Goal: Task Accomplishment & Management: Manage account settings

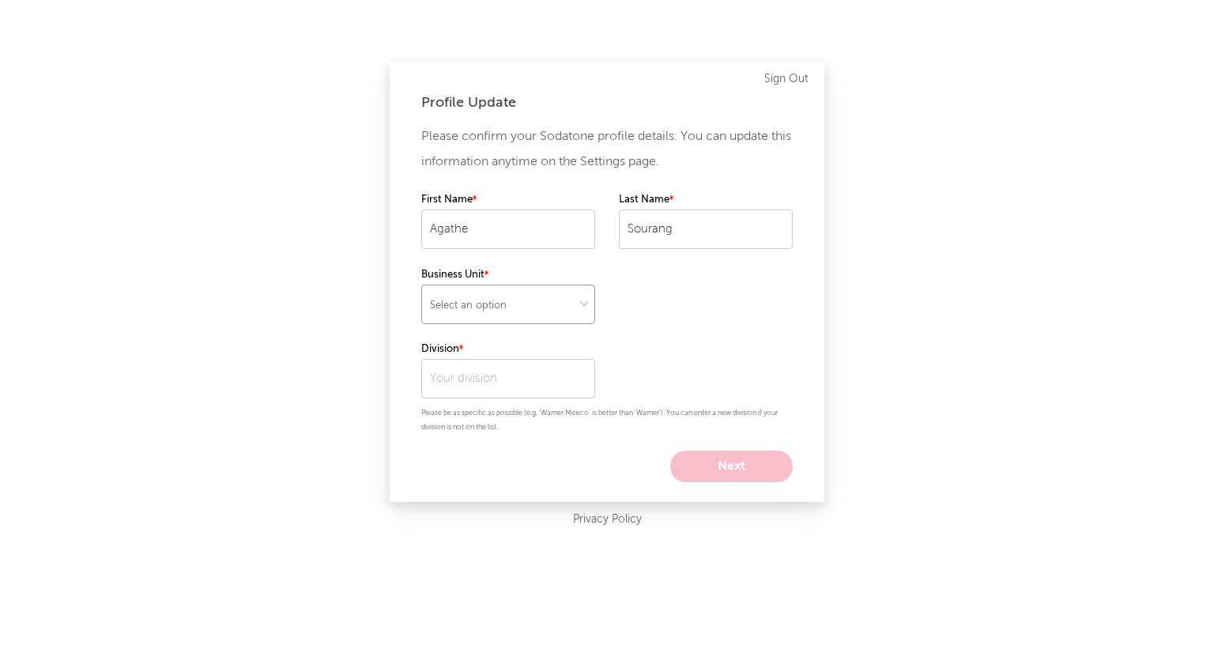
click at [477, 304] on select "Select an option" at bounding box center [508, 305] width 174 height 40
select select "ada"
click at [421, 285] on select "Select an option" at bounding box center [508, 305] width 174 height 40
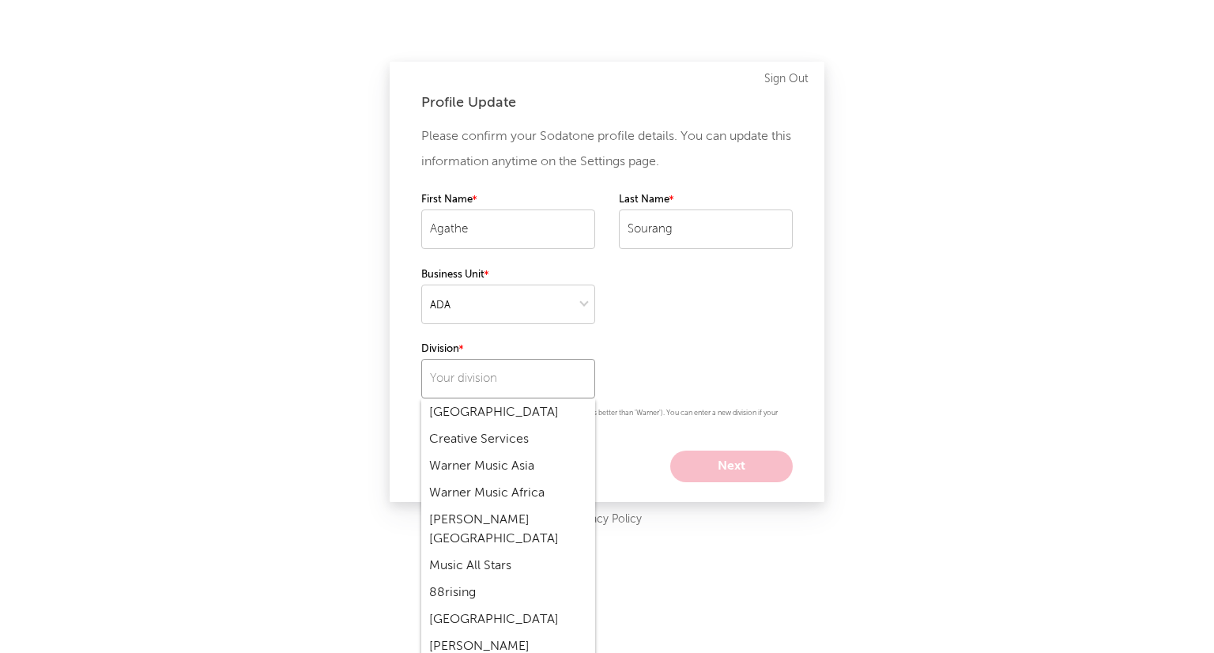
click at [465, 386] on input "text" at bounding box center [508, 379] width 174 height 40
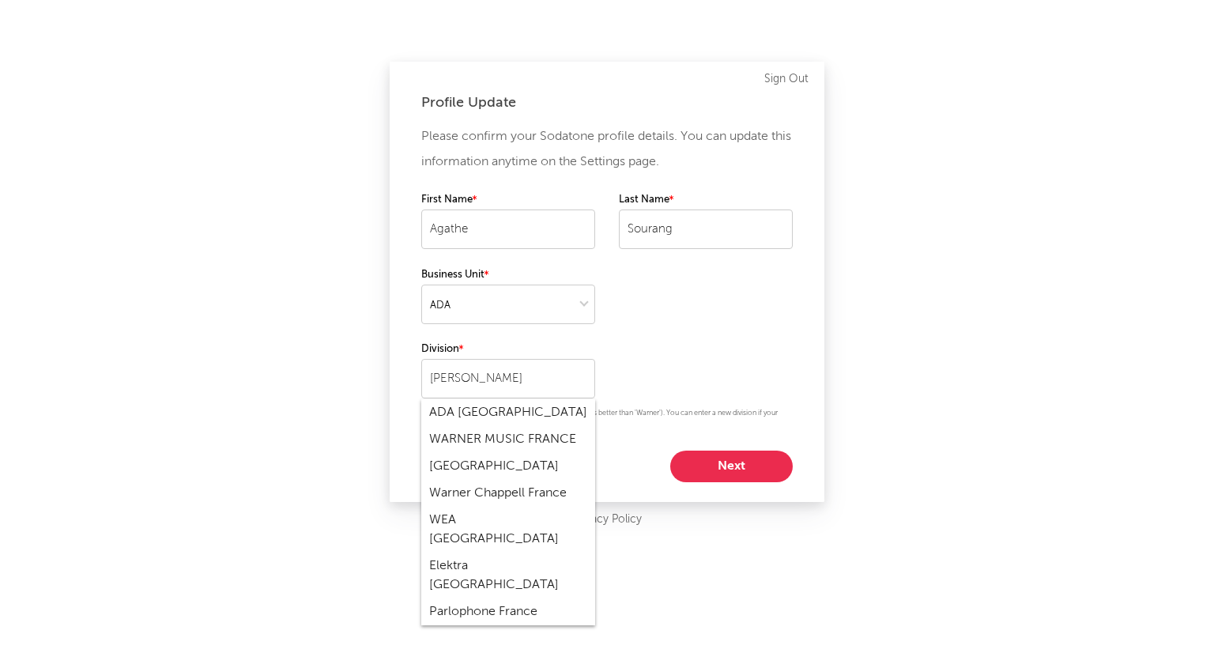
click at [566, 440] on div "WARNER MUSIC FRANCE" at bounding box center [508, 439] width 174 height 27
type input "WARNER MUSIC FRANCE"
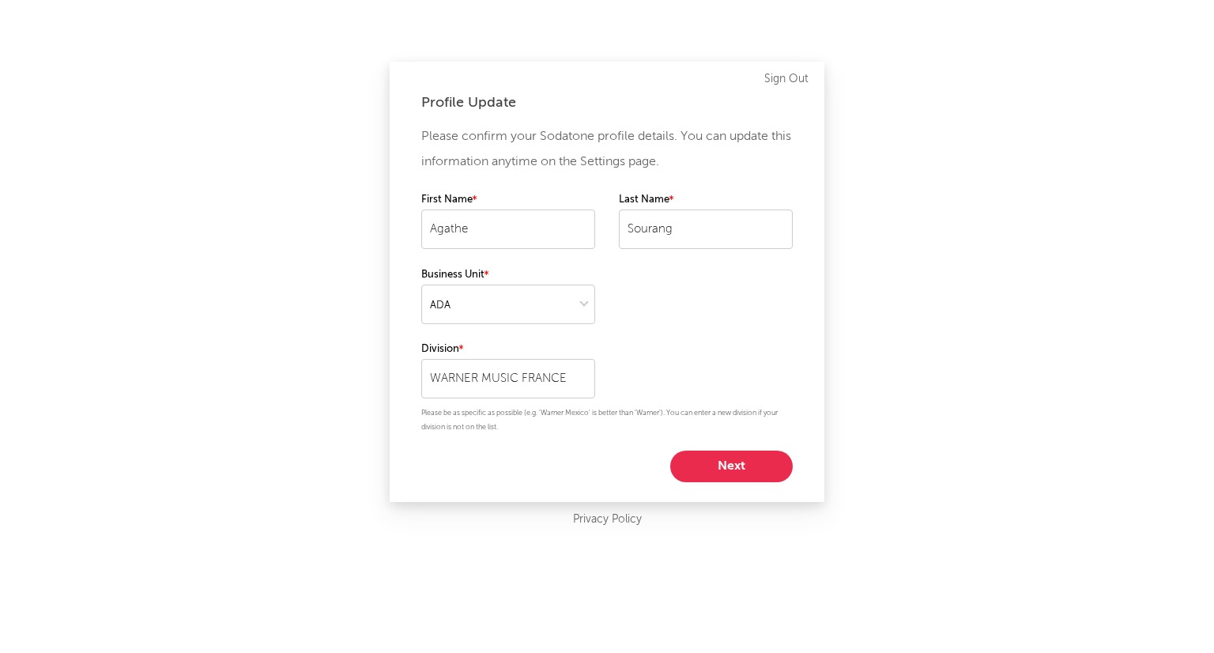
click at [701, 464] on button "Next" at bounding box center [731, 467] width 123 height 32
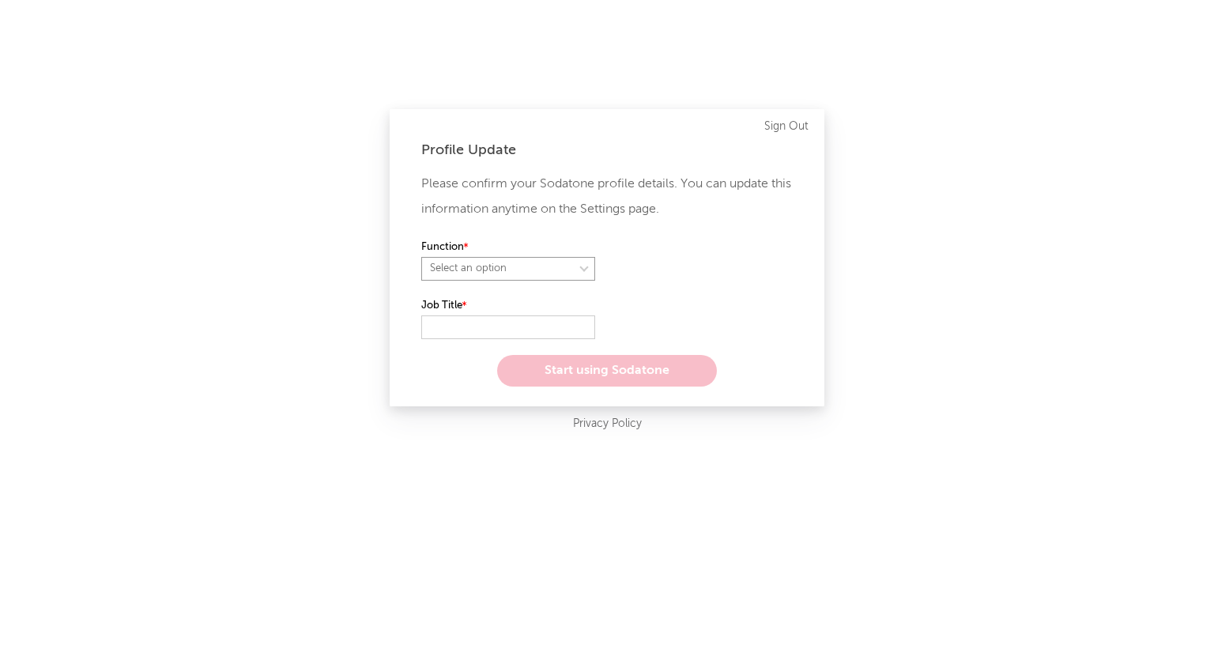
click at [486, 268] on select "Select an option" at bounding box center [508, 269] width 174 height 24
select select "marketing"
click at [421, 257] on select "Select an option" at bounding box center [508, 269] width 174 height 24
click at [487, 326] on input "text" at bounding box center [508, 327] width 174 height 24
type input "S"
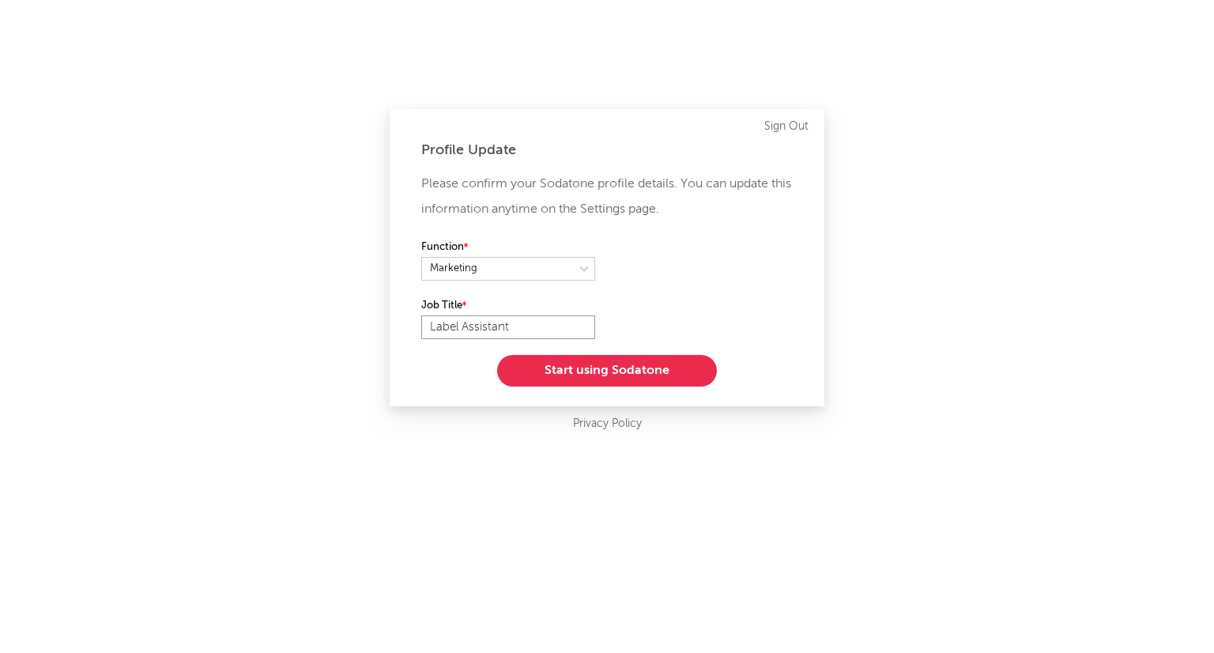
type input "Label Assistant"
click at [649, 361] on button "Start using Sodatone" at bounding box center [607, 371] width 220 height 32
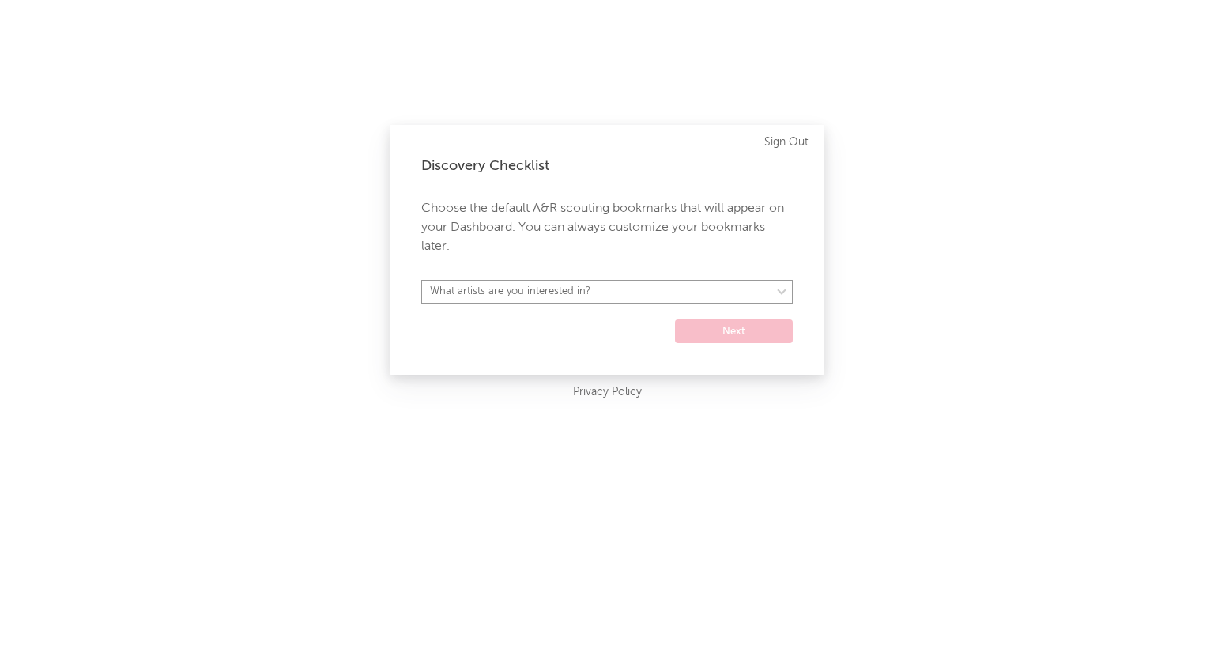
click at [653, 292] on select "What artists are you interested in? [GEOGRAPHIC_DATA] [GEOGRAPHIC_DATA] General…" at bounding box center [606, 292] width 371 height 24
click at [565, 334] on form "What artists are you interested in? [GEOGRAPHIC_DATA] [GEOGRAPHIC_DATA] General…" at bounding box center [606, 311] width 371 height 63
click at [576, 277] on div "Discovery Checklist Choose the default A&R scouting bookmarks that will appear …" at bounding box center [607, 250] width 435 height 250
click at [571, 292] on select "What artists are you interested in? [GEOGRAPHIC_DATA] [GEOGRAPHIC_DATA] General…" at bounding box center [606, 292] width 371 height 24
select select "22"
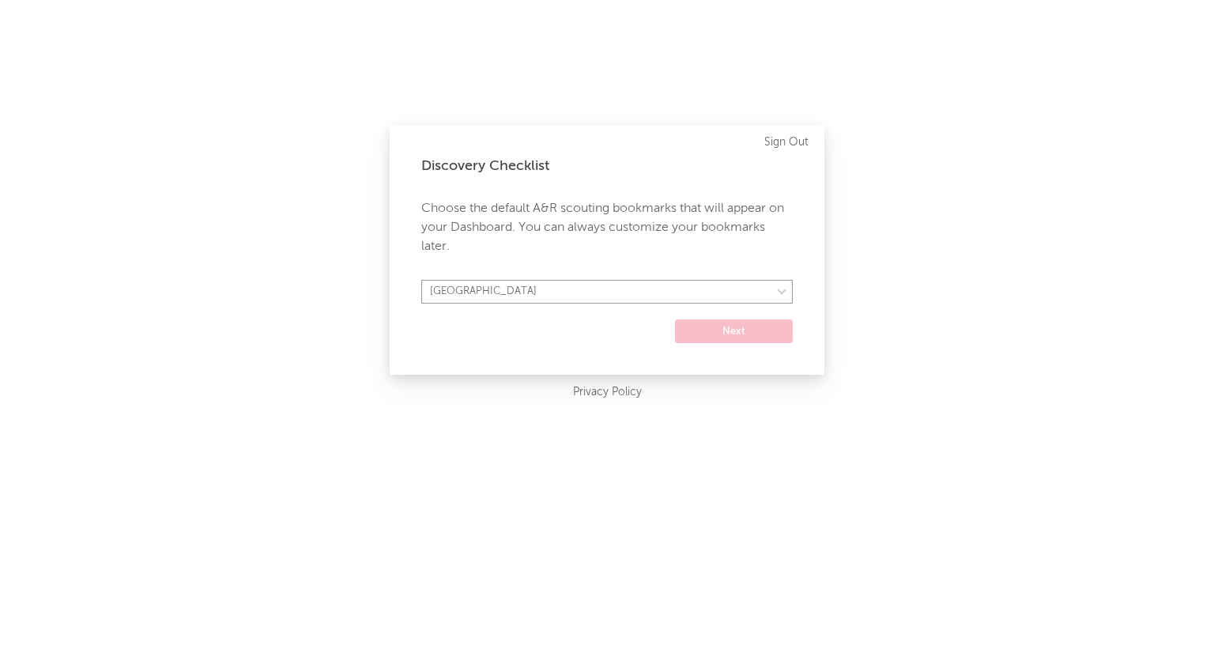
click at [421, 280] on select "What artists are you interested in? [GEOGRAPHIC_DATA] [GEOGRAPHIC_DATA] General…" at bounding box center [606, 292] width 371 height 24
click at [764, 326] on button "Next" at bounding box center [734, 331] width 118 height 24
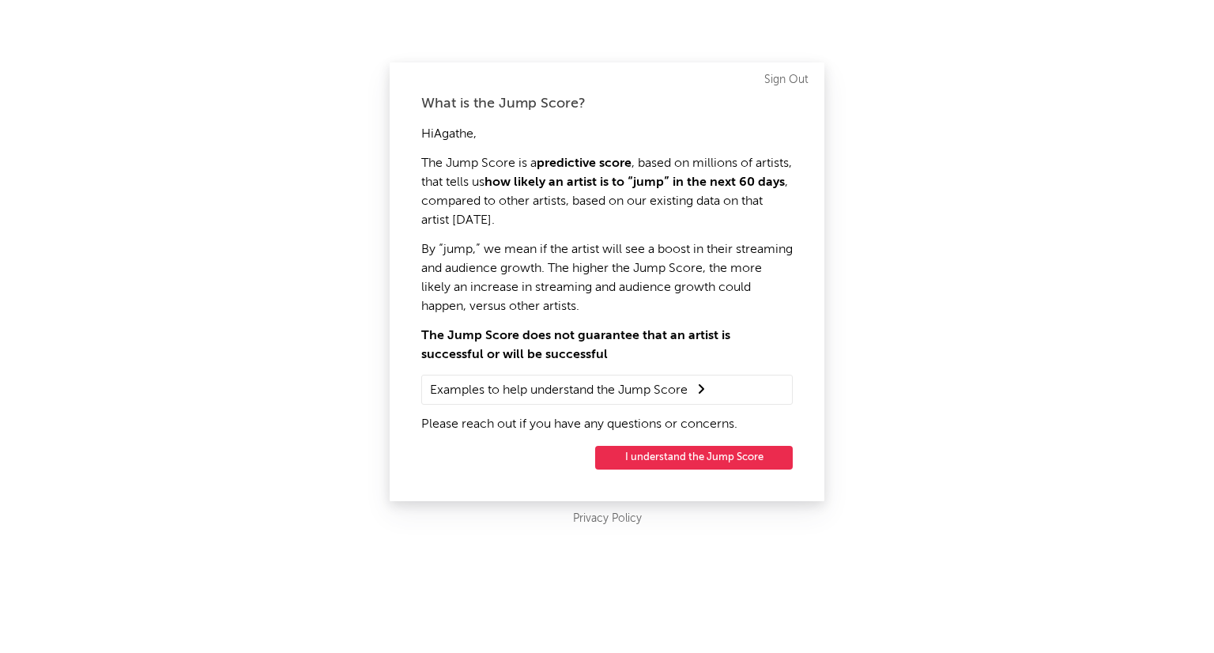
click at [708, 459] on button "I understand the Jump Score" at bounding box center [694, 458] width 198 height 24
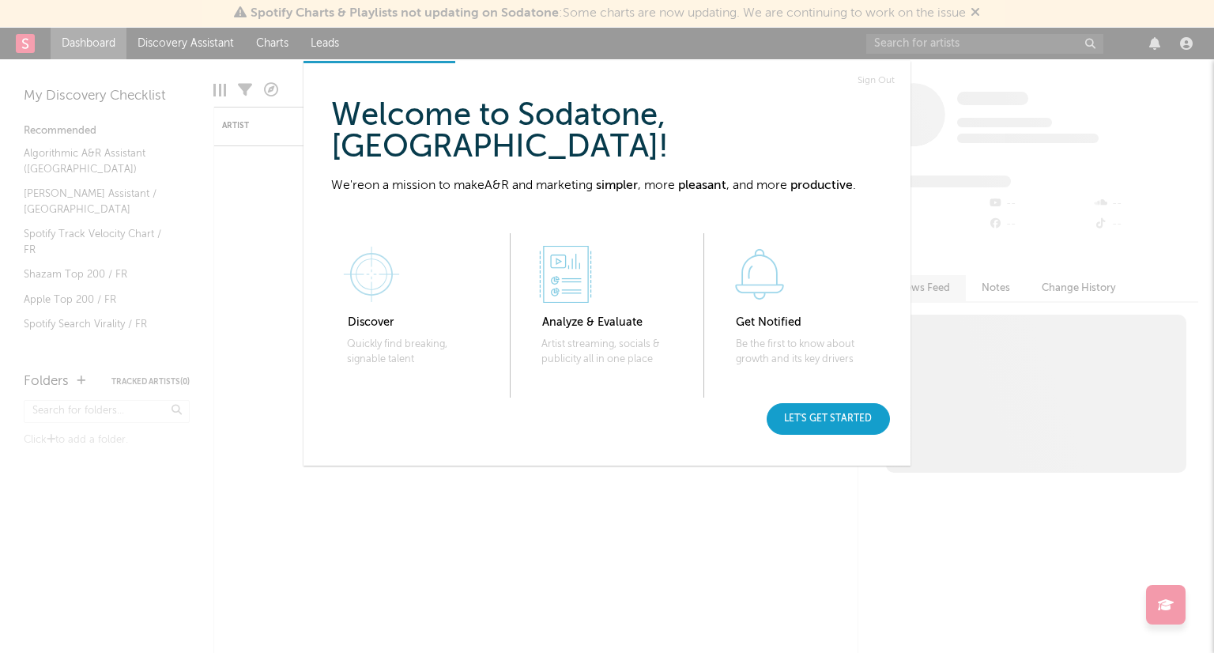
click at [834, 423] on div "Let's get started" at bounding box center [828, 419] width 123 height 32
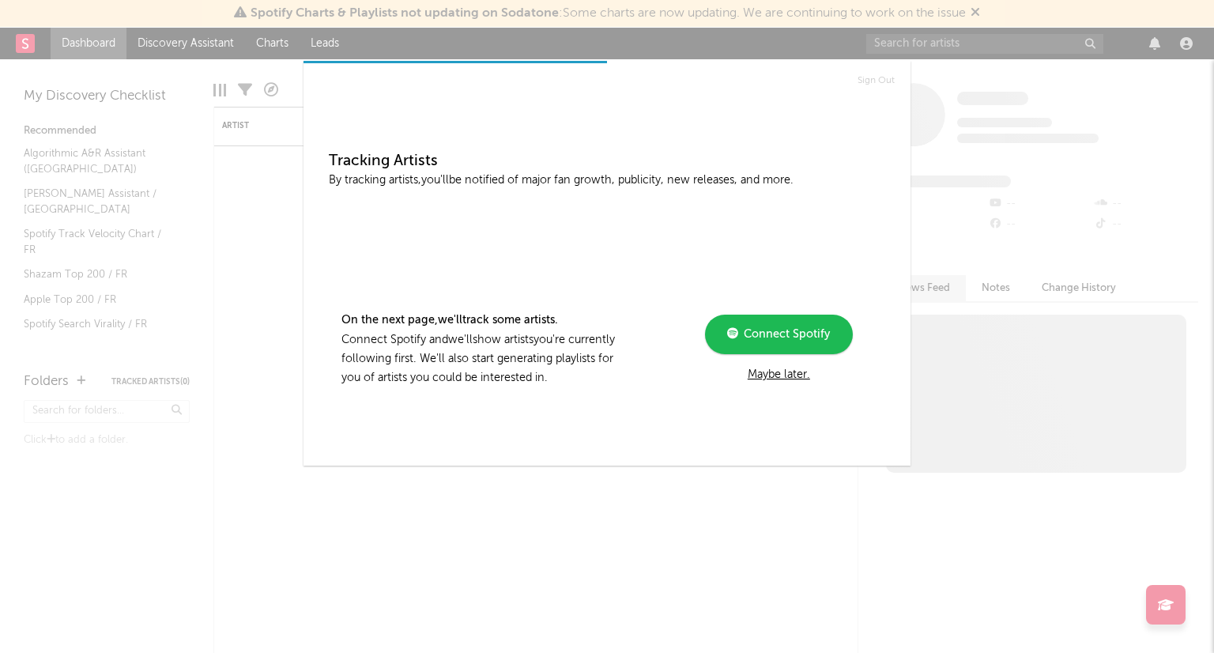
click at [764, 374] on div "Maybe later." at bounding box center [779, 374] width 213 height 19
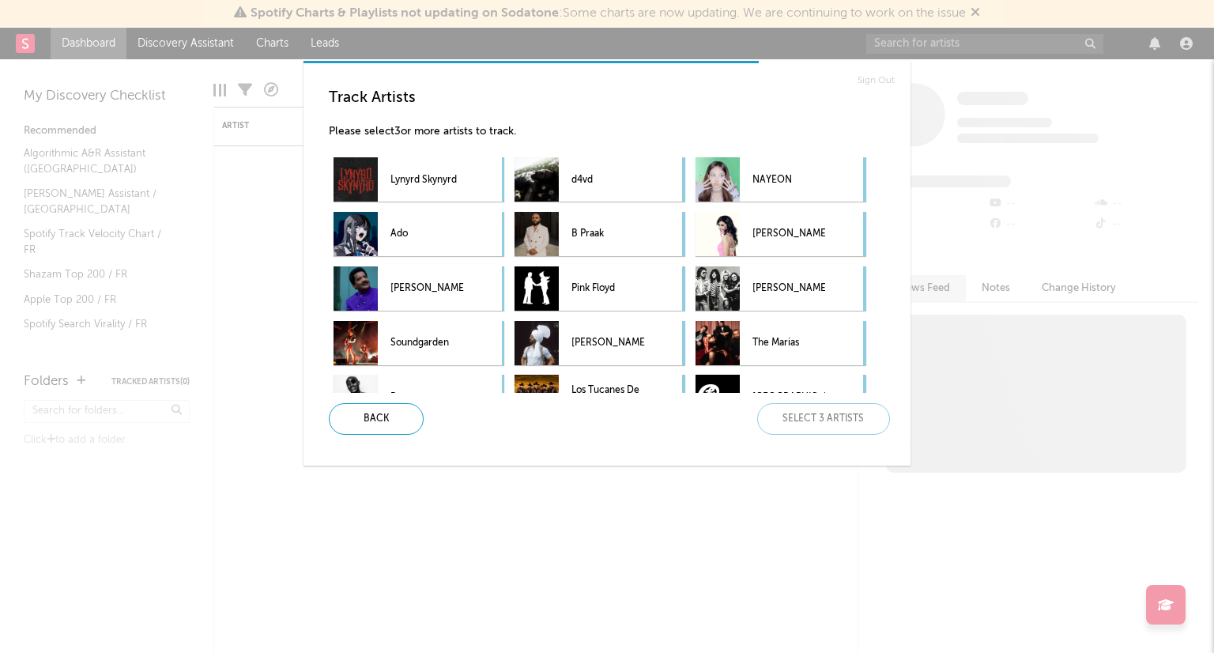
click at [640, 507] on div "Sign Out Track Artists Please select 3 or more artists to track. Lynyrd Skynyrd…" at bounding box center [607, 326] width 1214 height 653
click at [931, 124] on div "Sign Out Track Artists Please select 3 or more artists to track. Lynyrd Skynyrd…" at bounding box center [607, 326] width 1214 height 653
click at [793, 418] on div "Back Select 3 artists" at bounding box center [603, 419] width 574 height 32
click at [797, 420] on div "Back Select 3 artists" at bounding box center [603, 419] width 574 height 32
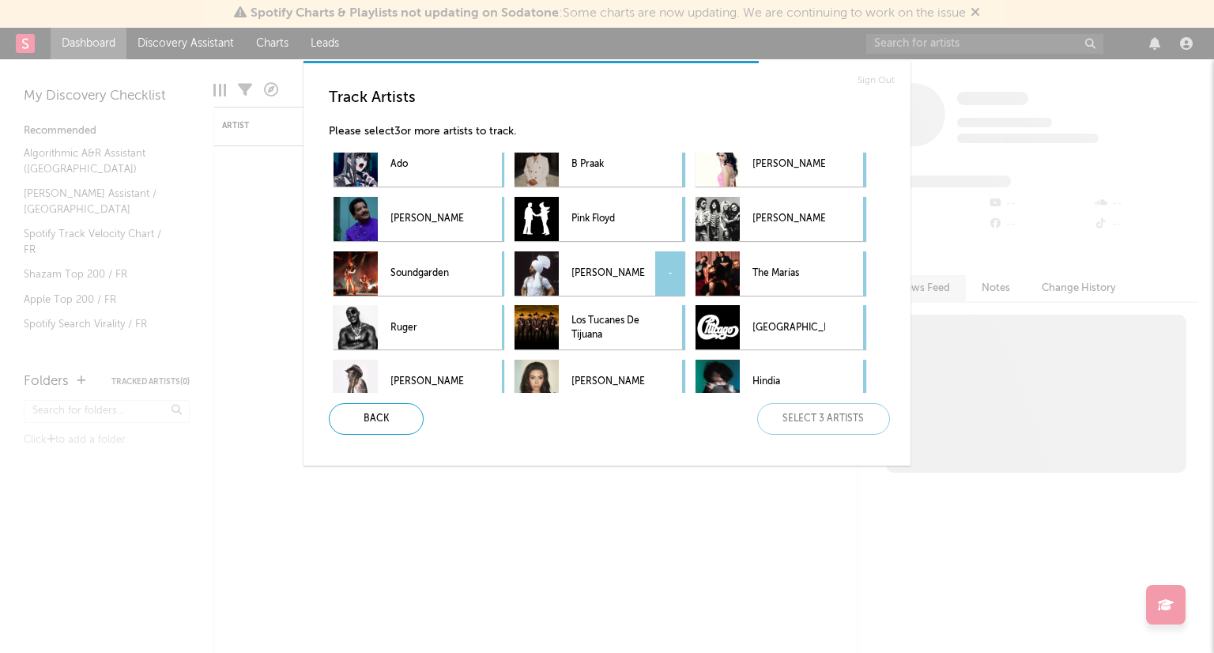
scroll to position [85, 0]
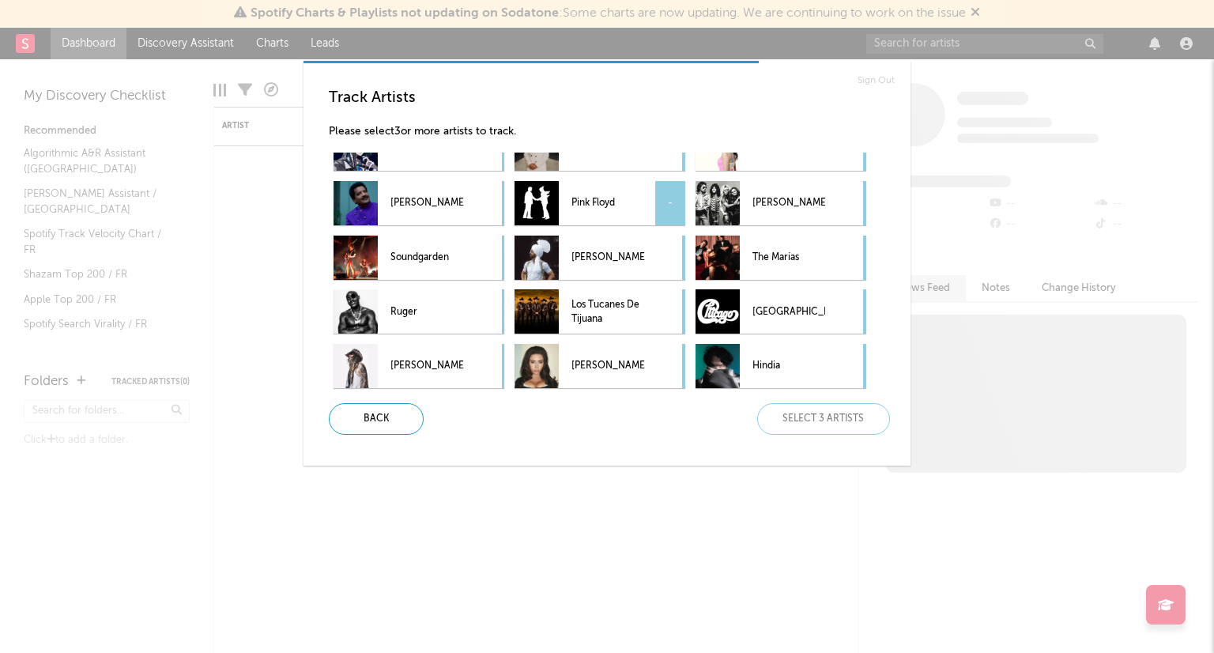
click at [625, 203] on p "Pink Floyd" at bounding box center [607, 204] width 73 height 36
click at [586, 365] on p "[PERSON_NAME]" at bounding box center [607, 367] width 73 height 36
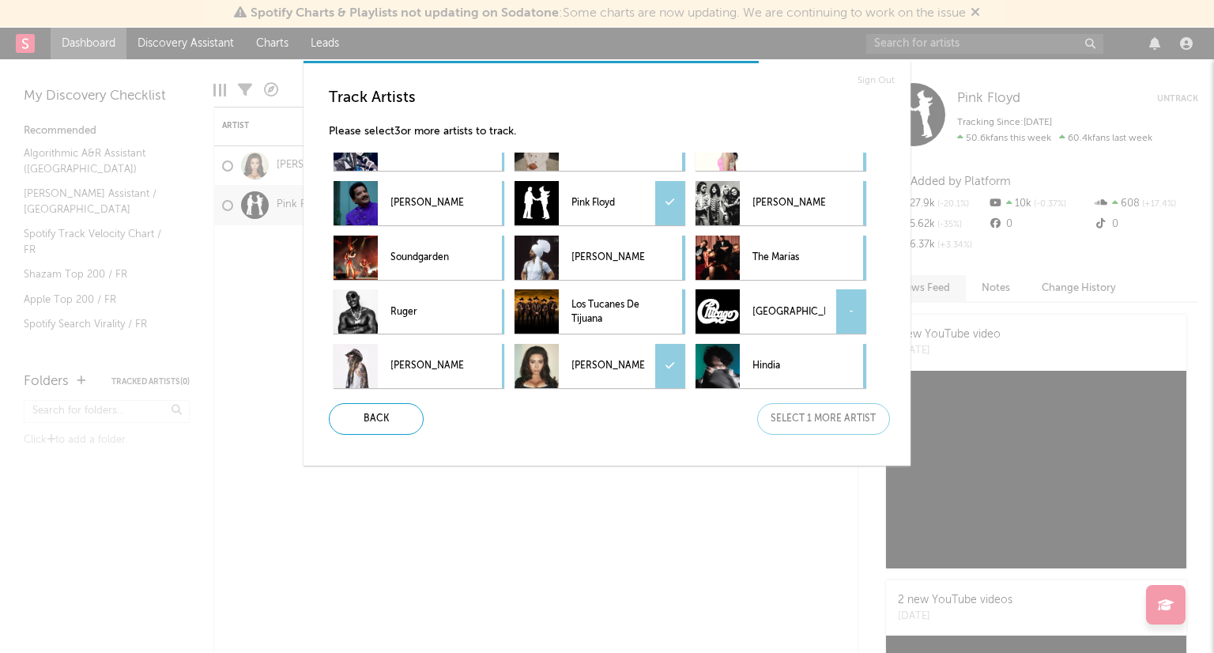
click at [817, 326] on p "[GEOGRAPHIC_DATA]" at bounding box center [788, 312] width 73 height 36
click at [840, 417] on div "Next" at bounding box center [823, 419] width 133 height 32
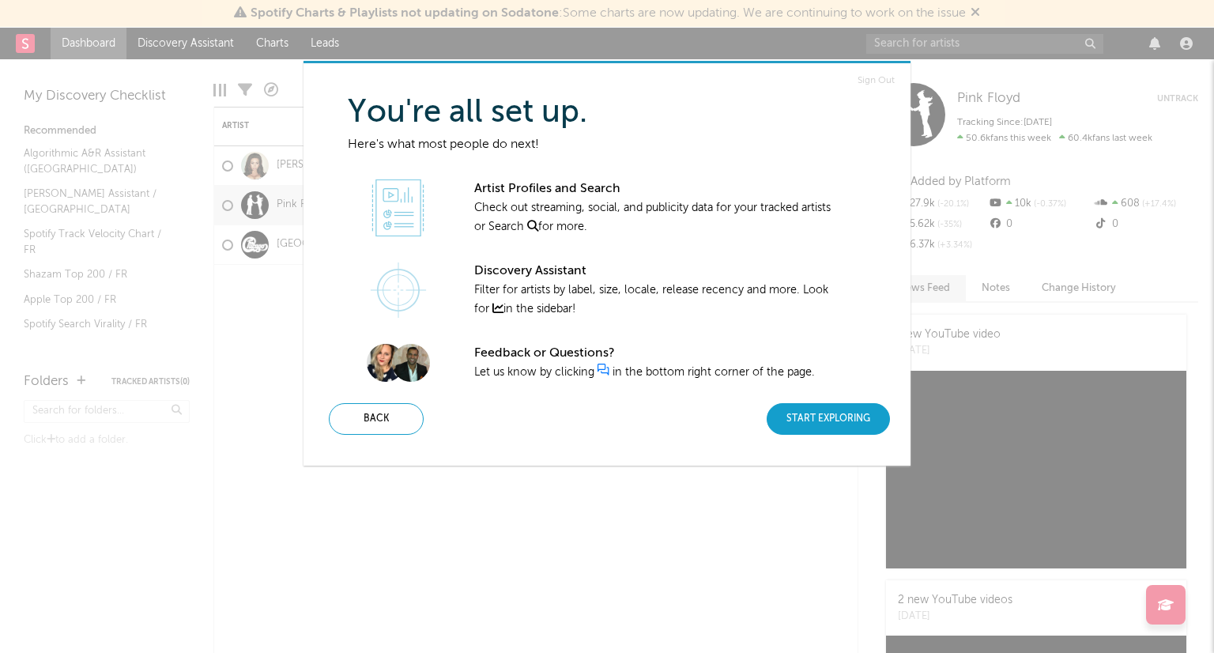
drag, startPoint x: 840, startPoint y: 417, endPoint x: 806, endPoint y: 409, distance: 34.9
click at [806, 409] on div "Start Exploring" at bounding box center [828, 419] width 123 height 32
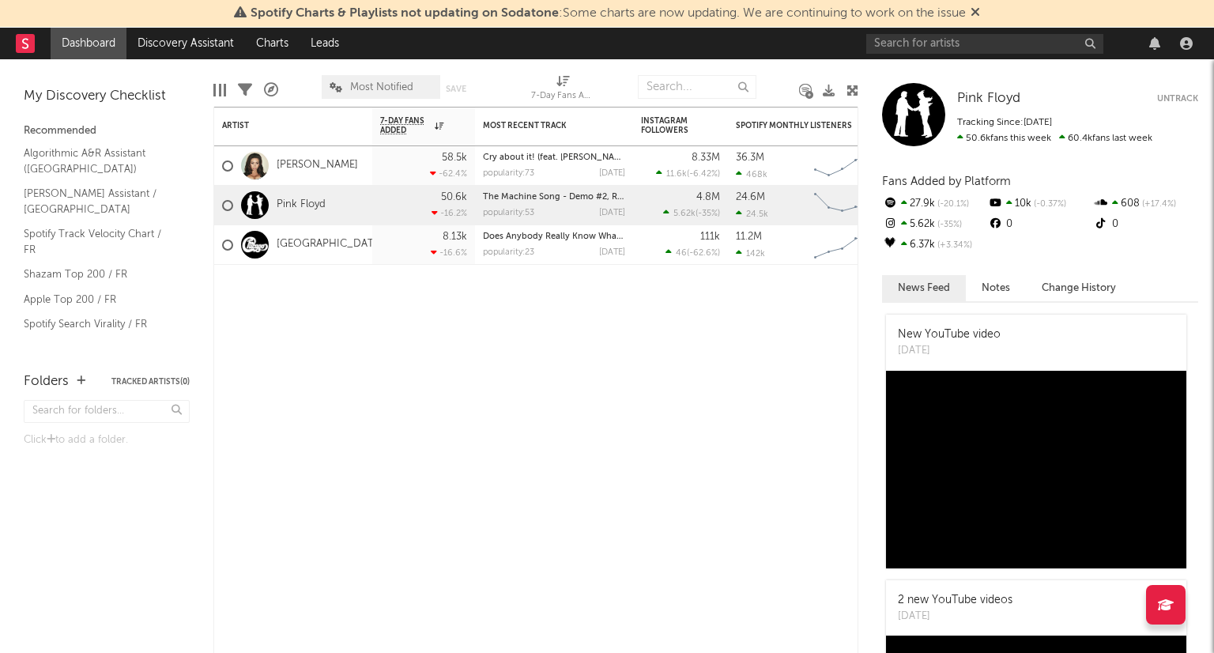
click at [976, 13] on icon at bounding box center [975, 12] width 9 height 13
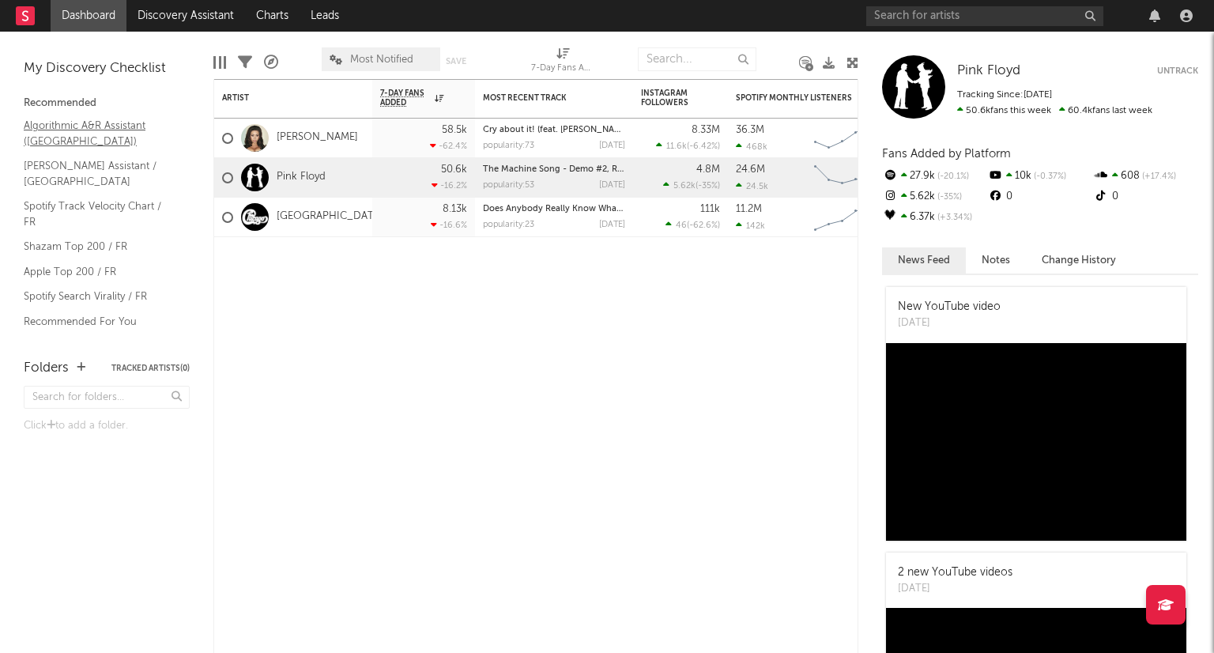
click at [99, 127] on link "Algorithmic A&R Assistant ([GEOGRAPHIC_DATA])" at bounding box center [99, 133] width 150 height 32
click at [1193, 15] on div at bounding box center [1186, 15] width 24 height 13
click at [1188, 14] on icon "button" at bounding box center [1186, 15] width 13 height 13
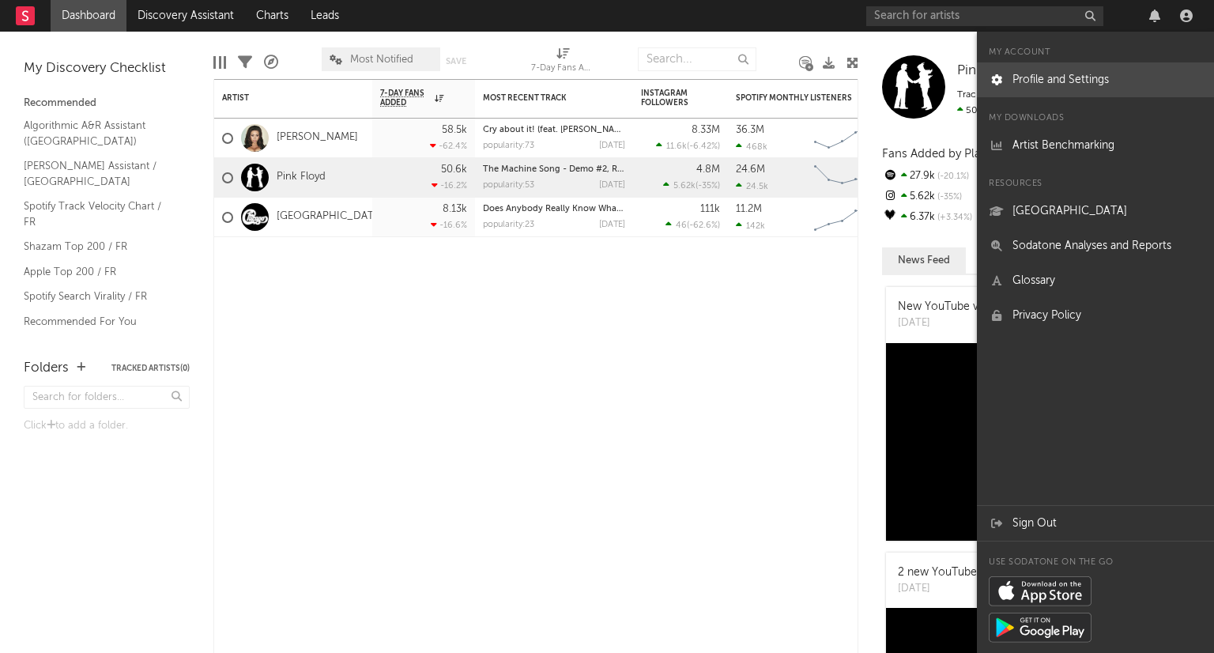
click at [1065, 78] on link "Profile and Settings" at bounding box center [1095, 79] width 237 height 35
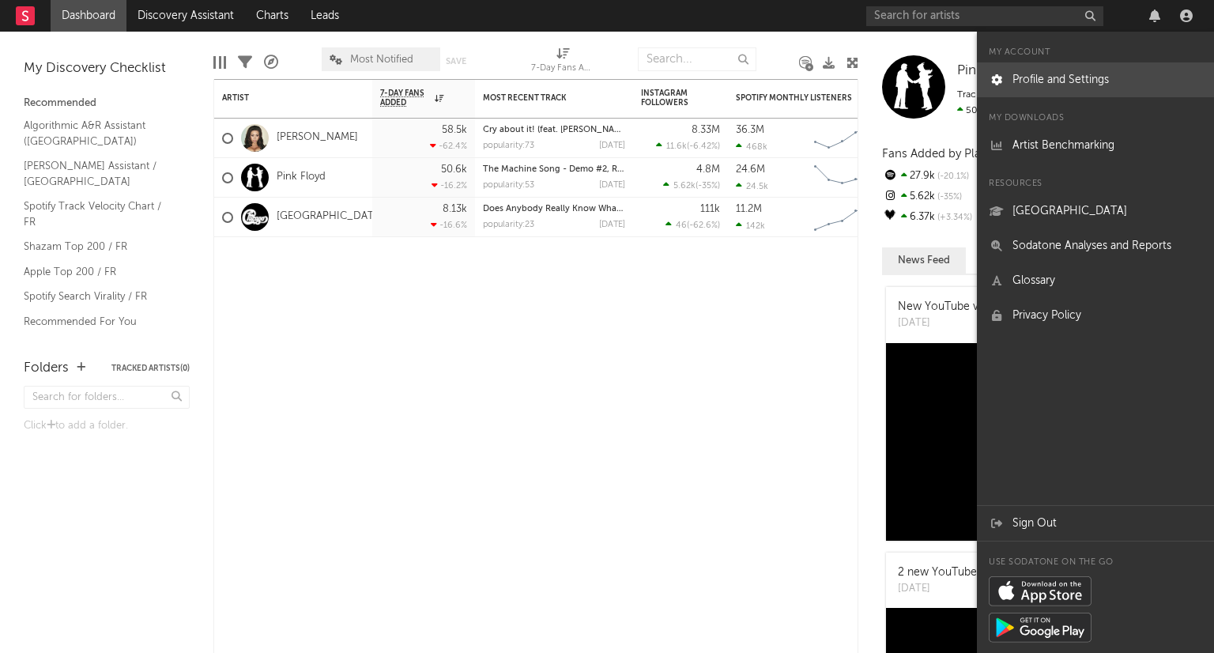
select select "marketing"
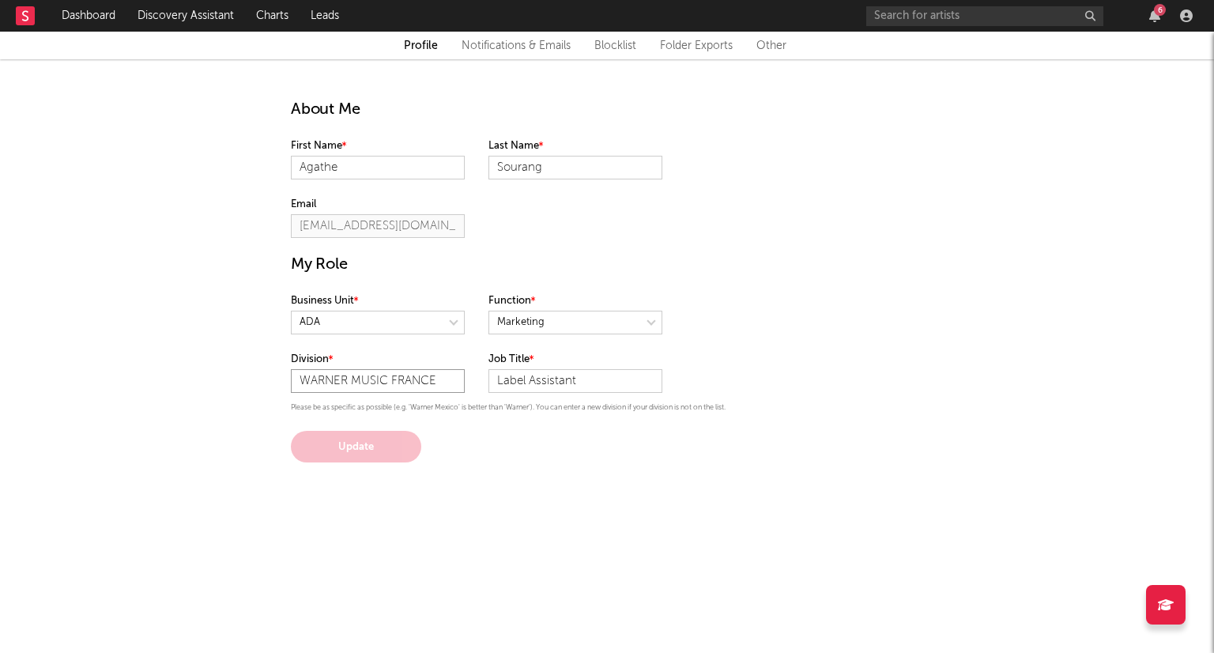
click at [445, 379] on input "WARNER MUSIC FRANCE" at bounding box center [378, 381] width 174 height 24
click at [802, 447] on div "Update" at bounding box center [607, 447] width 632 height 32
